Goal: Task Accomplishment & Management: Manage account settings

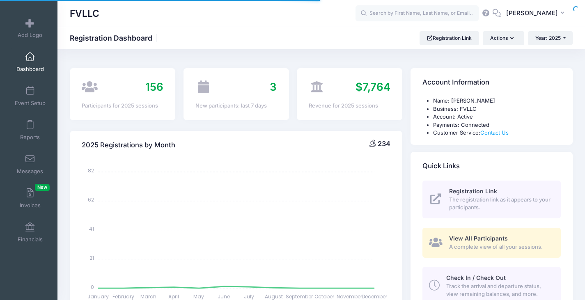
select select
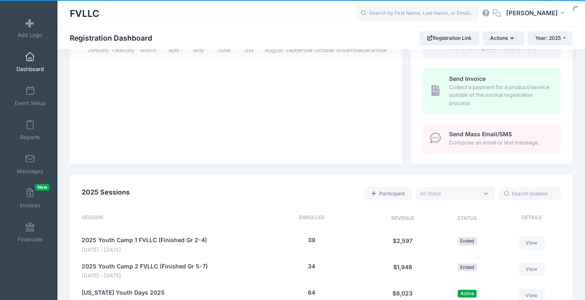
scroll to position [369, 0]
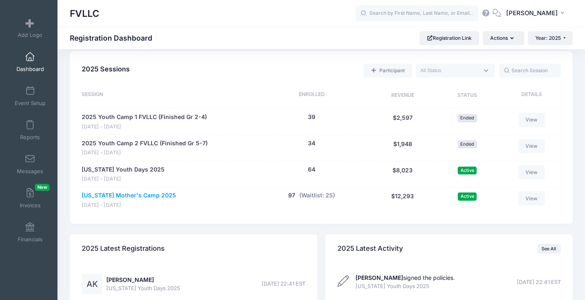
click at [164, 194] on link "[US_STATE] Mother's Camp 2025" at bounding box center [129, 195] width 94 height 9
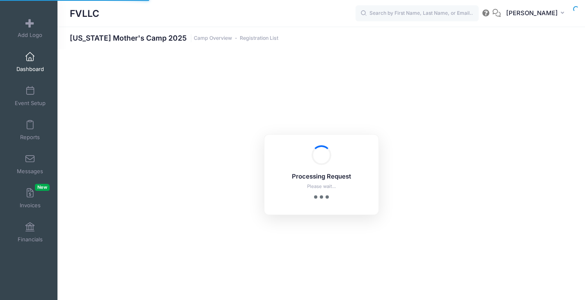
select select "10"
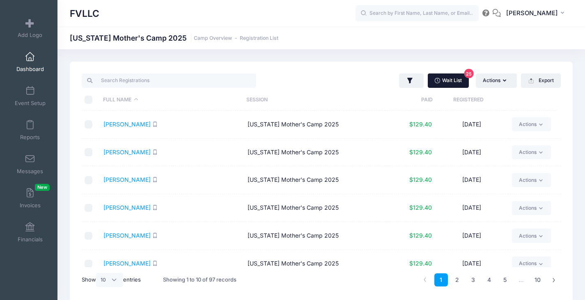
click at [457, 80] on link "Wait List 25" at bounding box center [447, 80] width 41 height 14
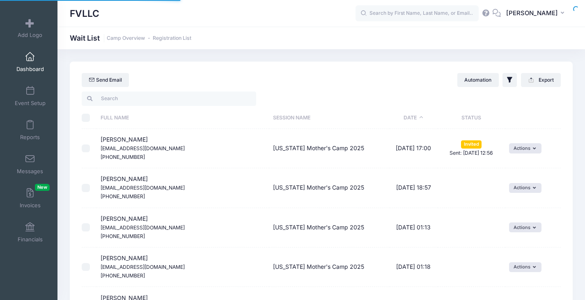
select select "50"
click at [521, 146] on button "Actions" at bounding box center [525, 148] width 32 height 10
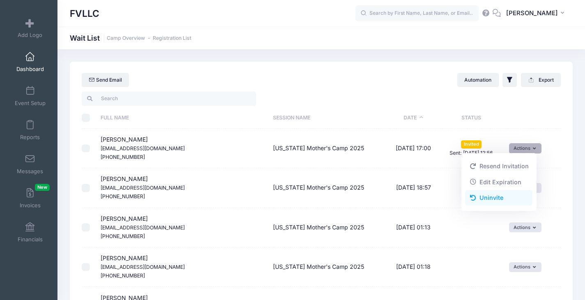
click at [495, 195] on link "Uninvite" at bounding box center [498, 198] width 67 height 16
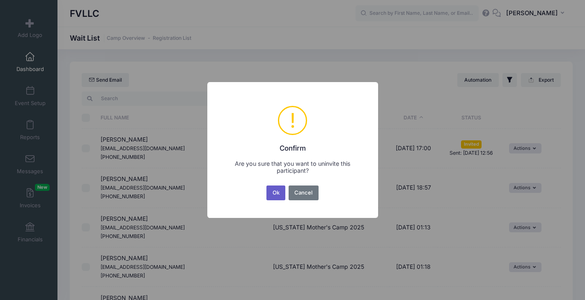
click at [278, 193] on button "Ok" at bounding box center [275, 192] width 19 height 15
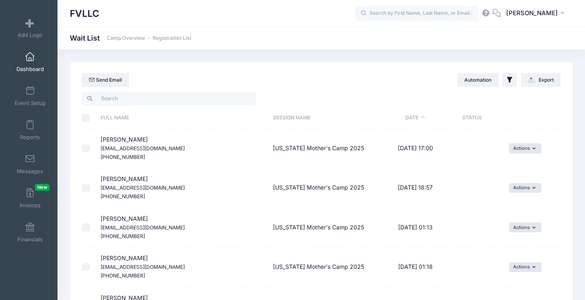
click at [523, 155] on td "Actions Invite Resend Invitation Edit Expiration Uninvite" at bounding box center [533, 148] width 56 height 39
click at [527, 150] on button "Actions" at bounding box center [525, 148] width 32 height 10
click at [25, 71] on span "Dashboard" at bounding box center [29, 69] width 27 height 7
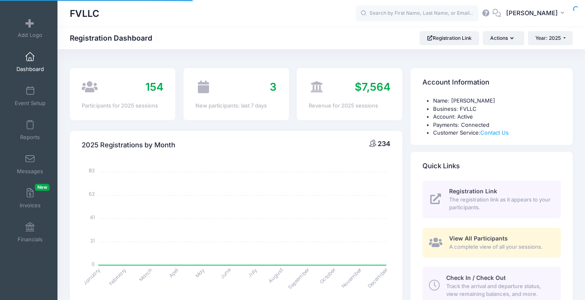
select select
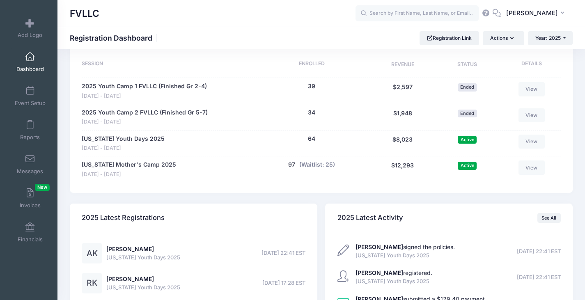
scroll to position [451, 0]
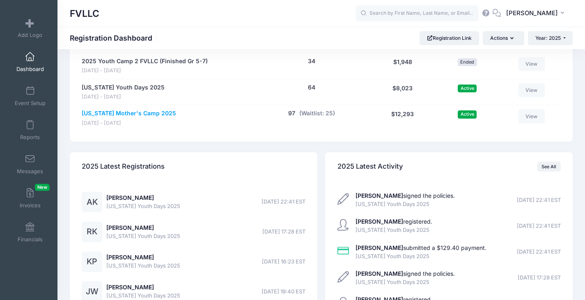
click at [133, 114] on link "[US_STATE] Mother's Camp 2025" at bounding box center [129, 113] width 94 height 9
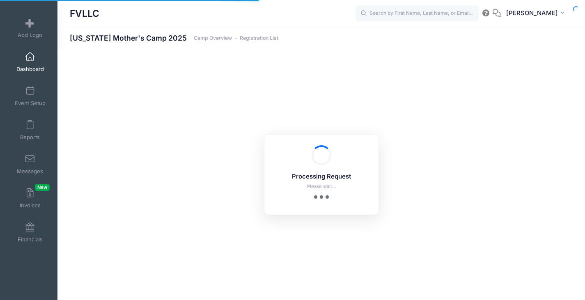
select select "10"
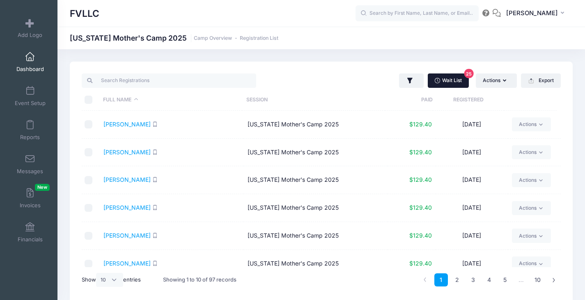
click at [453, 78] on link "Wait List 25" at bounding box center [447, 80] width 41 height 14
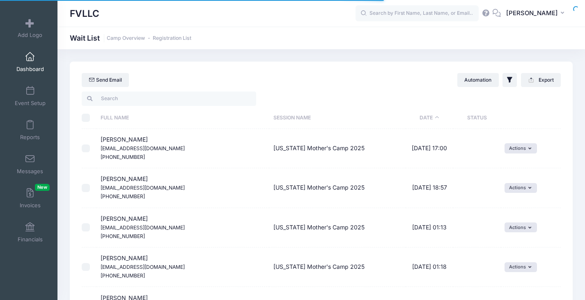
select select "50"
click at [528, 146] on button "Actions" at bounding box center [520, 148] width 32 height 10
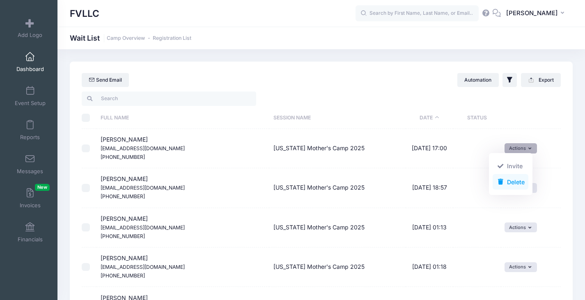
click at [511, 177] on link "Delete" at bounding box center [510, 182] width 36 height 16
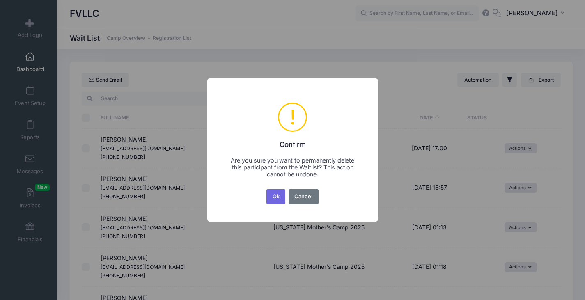
click at [272, 194] on button "Ok" at bounding box center [275, 196] width 19 height 15
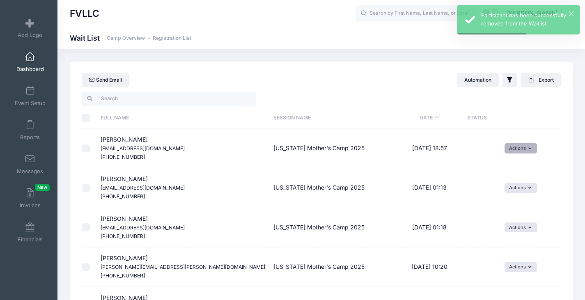
click at [515, 148] on button "Actions" at bounding box center [520, 148] width 32 height 10
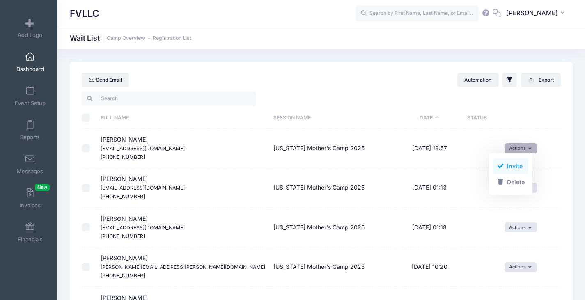
click at [508, 163] on link "Invite" at bounding box center [510, 166] width 36 height 16
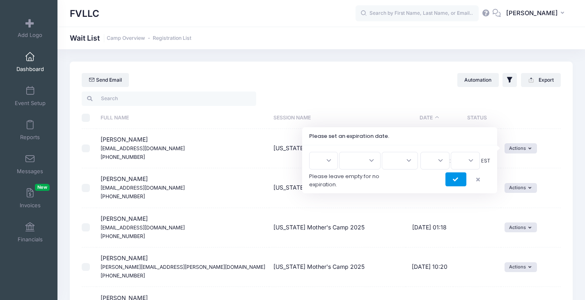
click at [453, 180] on icon "submit" at bounding box center [456, 180] width 7 height 0
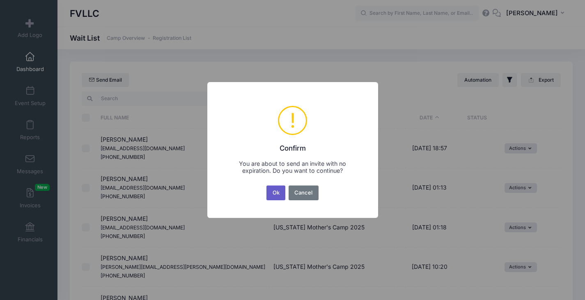
click at [279, 189] on button "Ok" at bounding box center [275, 192] width 19 height 15
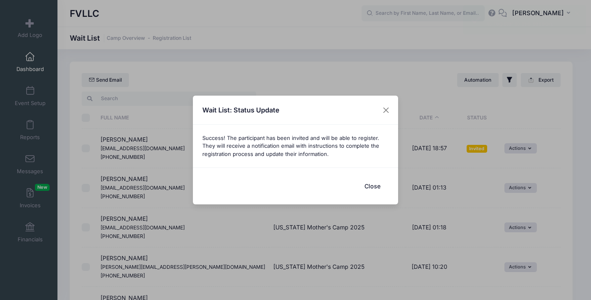
click at [367, 185] on button "Close" at bounding box center [372, 186] width 33 height 18
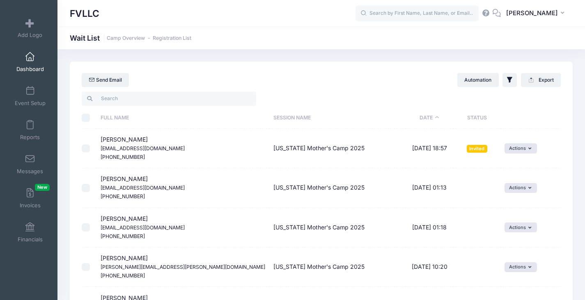
click at [25, 64] on link "Dashboard" at bounding box center [30, 62] width 39 height 29
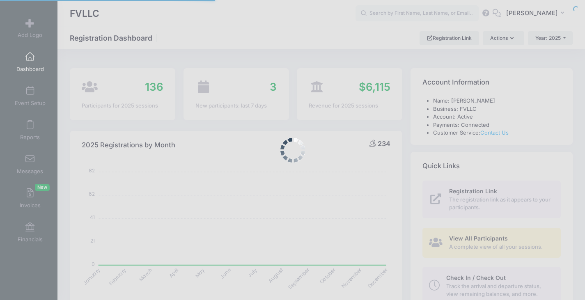
select select
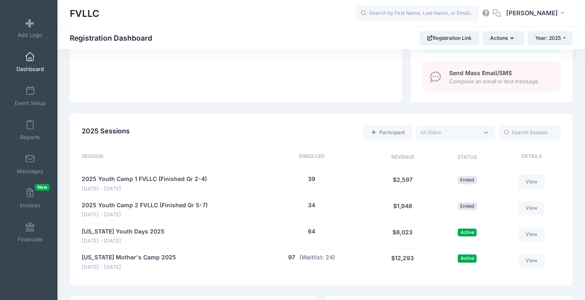
scroll to position [369, 0]
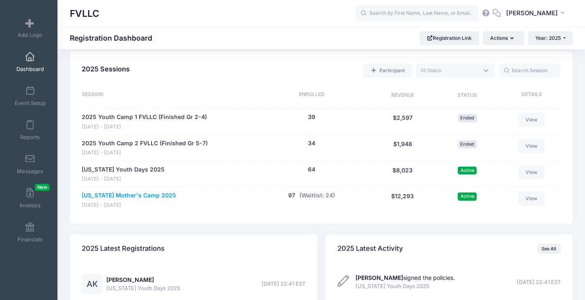
click at [151, 197] on link "[US_STATE] Mother's Camp 2025" at bounding box center [129, 195] width 94 height 9
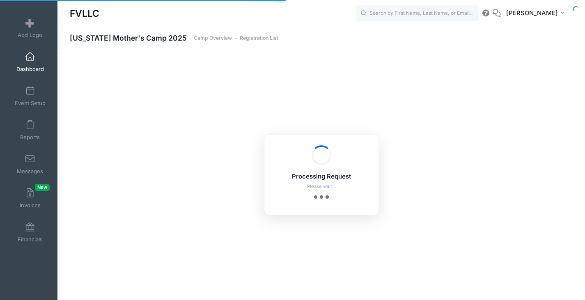
select select "10"
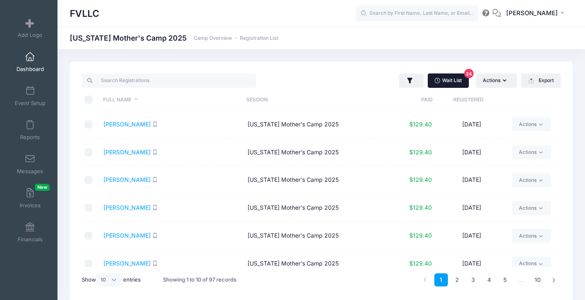
click at [448, 76] on link "Wait List 24" at bounding box center [447, 80] width 41 height 14
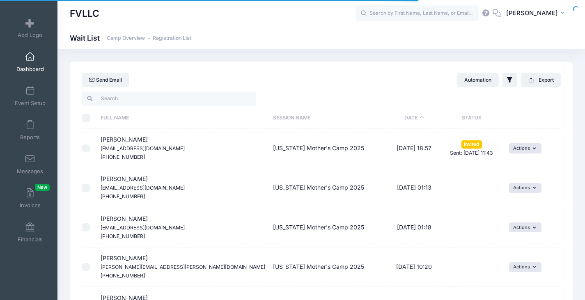
select select "50"
click at [36, 63] on link "Dashboard" at bounding box center [30, 62] width 39 height 29
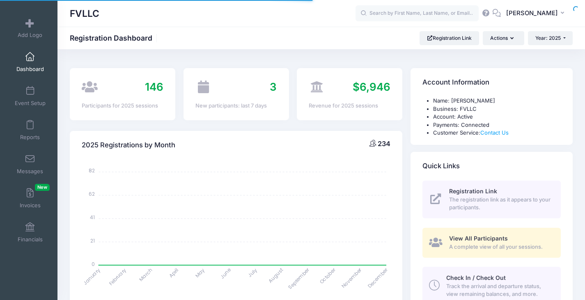
select select
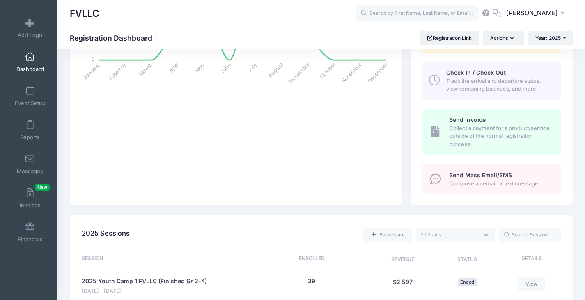
scroll to position [369, 0]
